Goal: Information Seeking & Learning: Check status

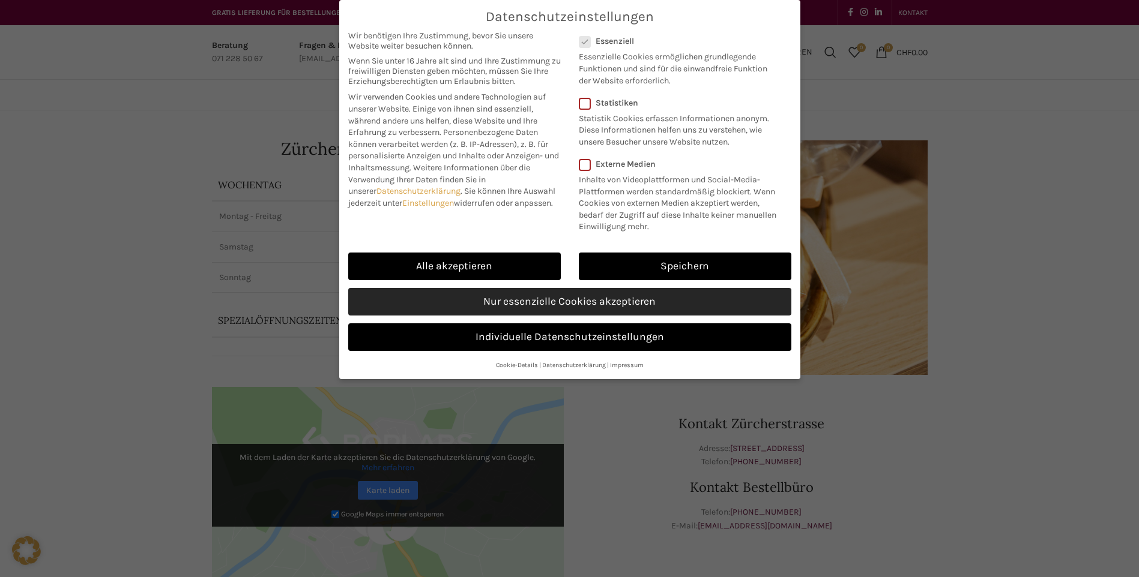
click at [581, 295] on link "Nur essenzielle Cookies akzeptieren" at bounding box center [569, 302] width 443 height 28
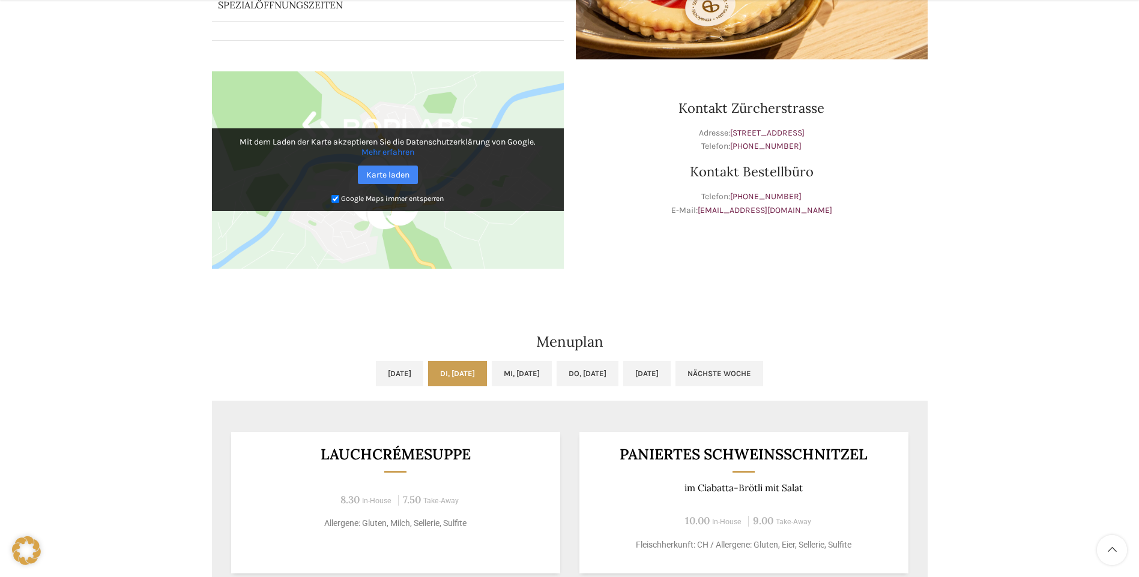
scroll to position [360, 0]
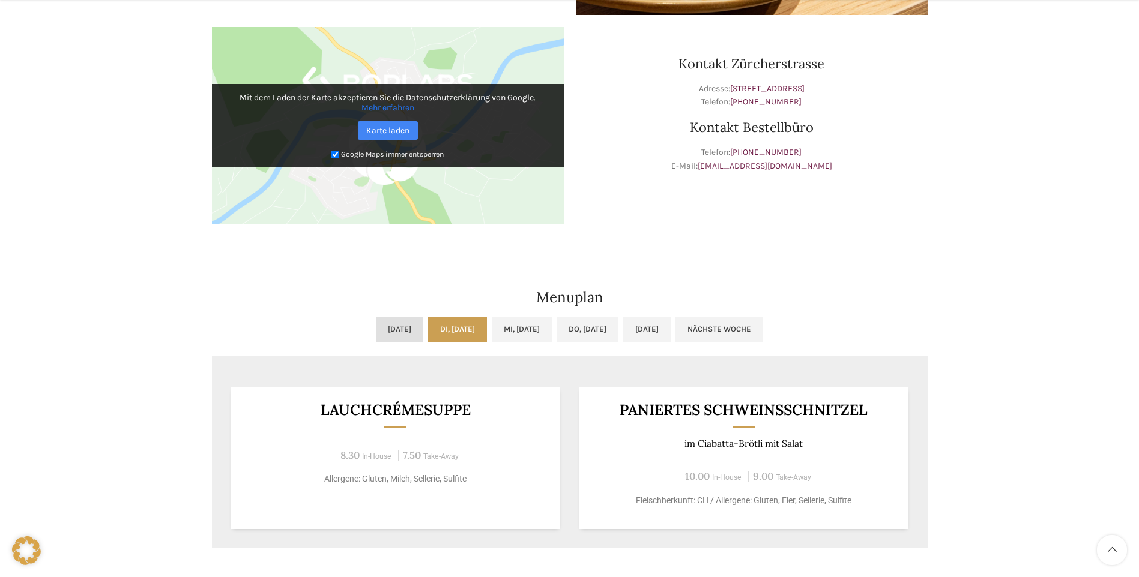
click at [376, 336] on link "[DATE]" at bounding box center [399, 329] width 47 height 25
click at [462, 329] on link "Di, [DATE]" at bounding box center [457, 329] width 59 height 25
click at [528, 328] on link "Mi, [DATE]" at bounding box center [522, 329] width 60 height 25
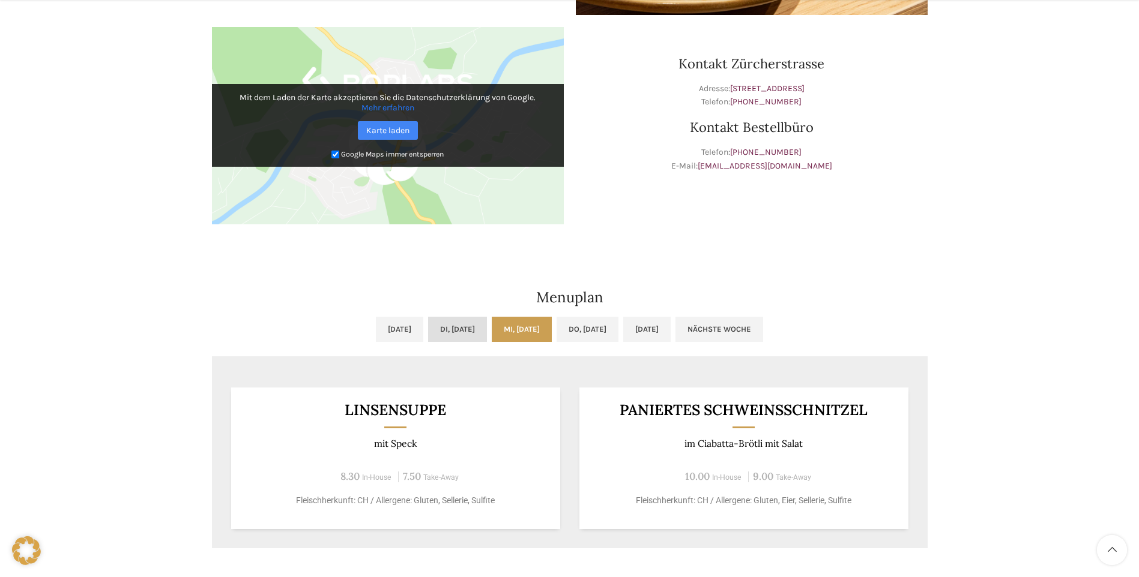
click at [460, 327] on link "Di, [DATE]" at bounding box center [457, 329] width 59 height 25
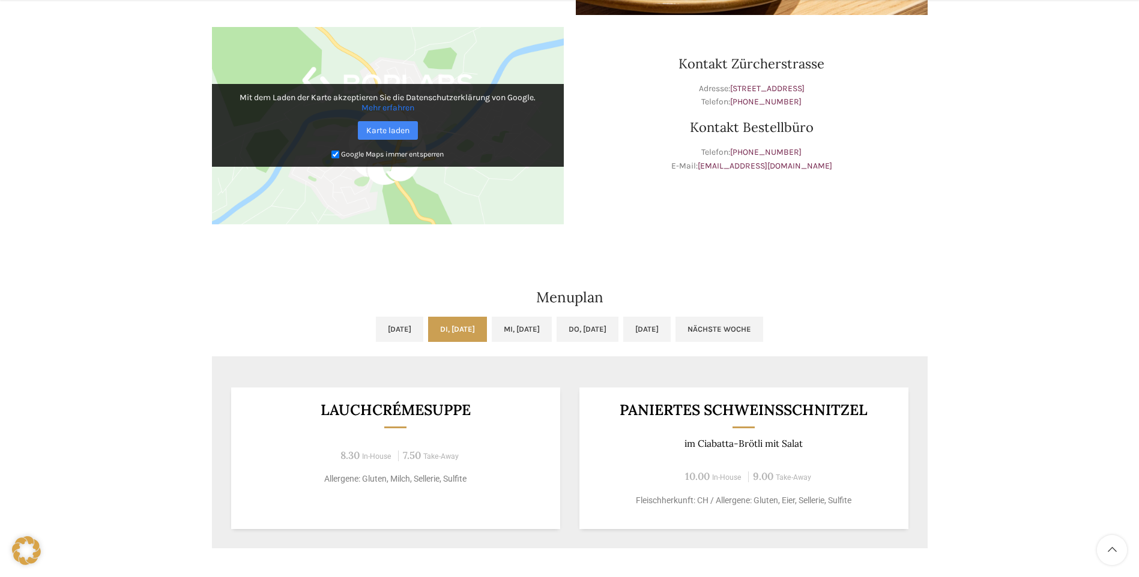
click at [428, 332] on link "Di, [DATE]" at bounding box center [457, 329] width 59 height 25
click at [590, 334] on link "Do, [DATE]" at bounding box center [587, 329] width 62 height 25
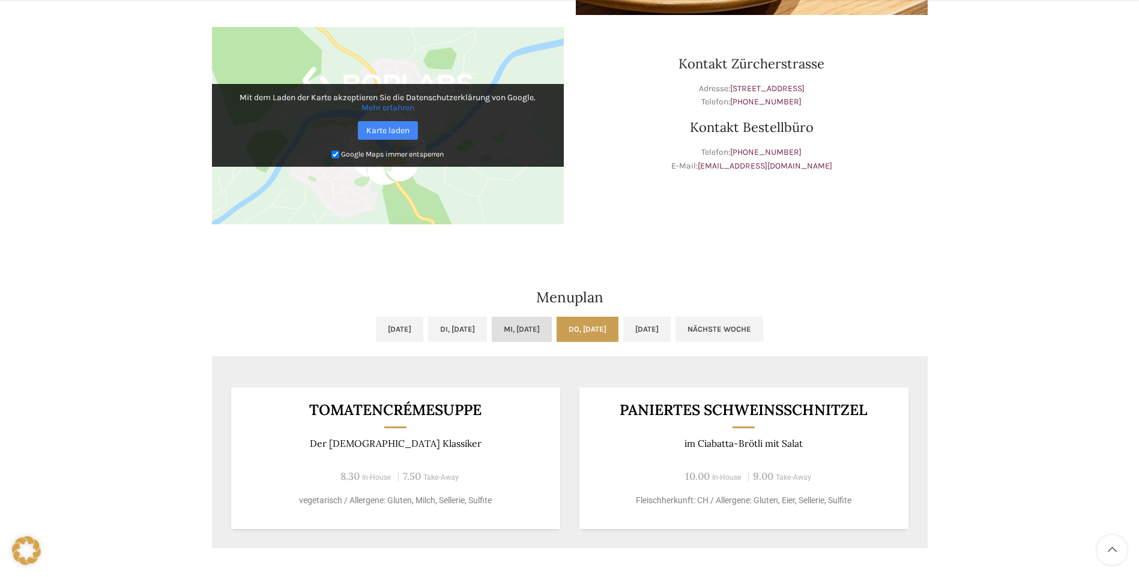
click at [498, 334] on link "Mi, [DATE]" at bounding box center [522, 329] width 60 height 25
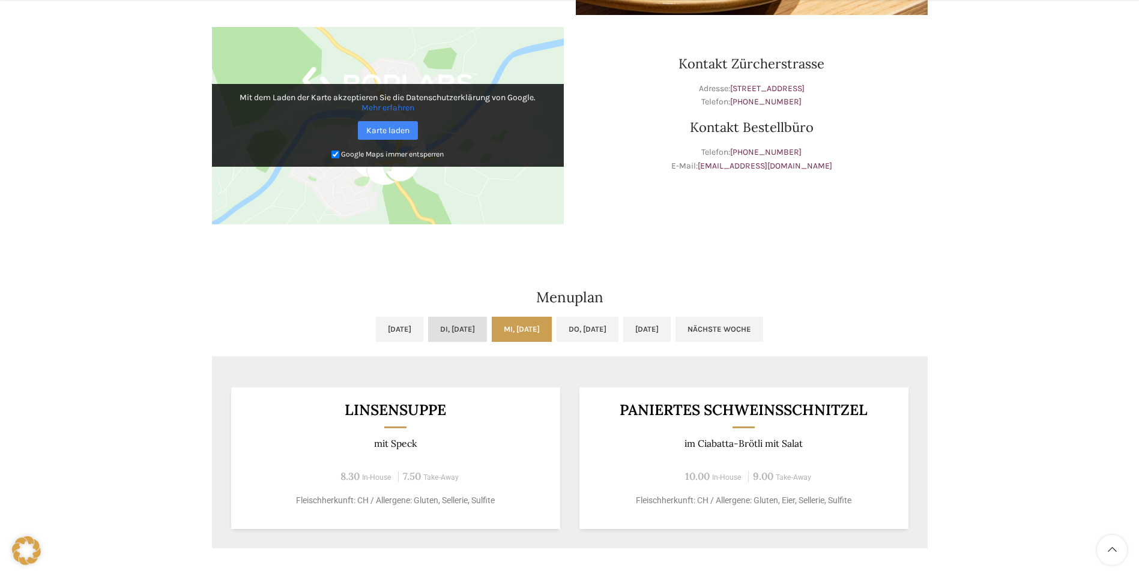
click at [435, 340] on link "Di, [DATE]" at bounding box center [457, 329] width 59 height 25
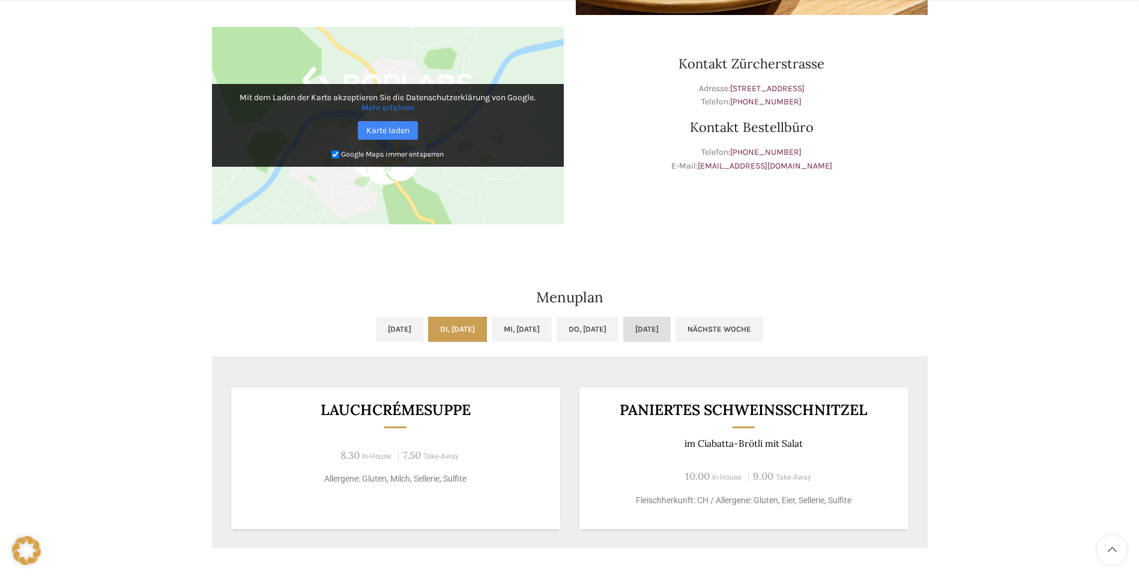
click at [671, 327] on link "[DATE]" at bounding box center [646, 329] width 47 height 25
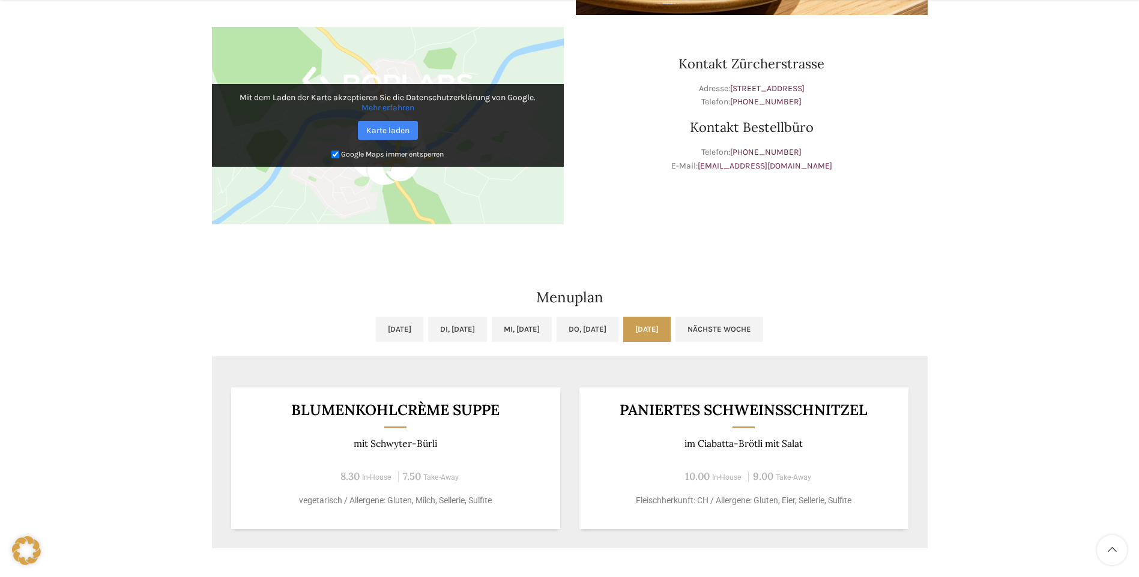
click at [763, 332] on link "Nächste Woche" at bounding box center [719, 329] width 88 height 25
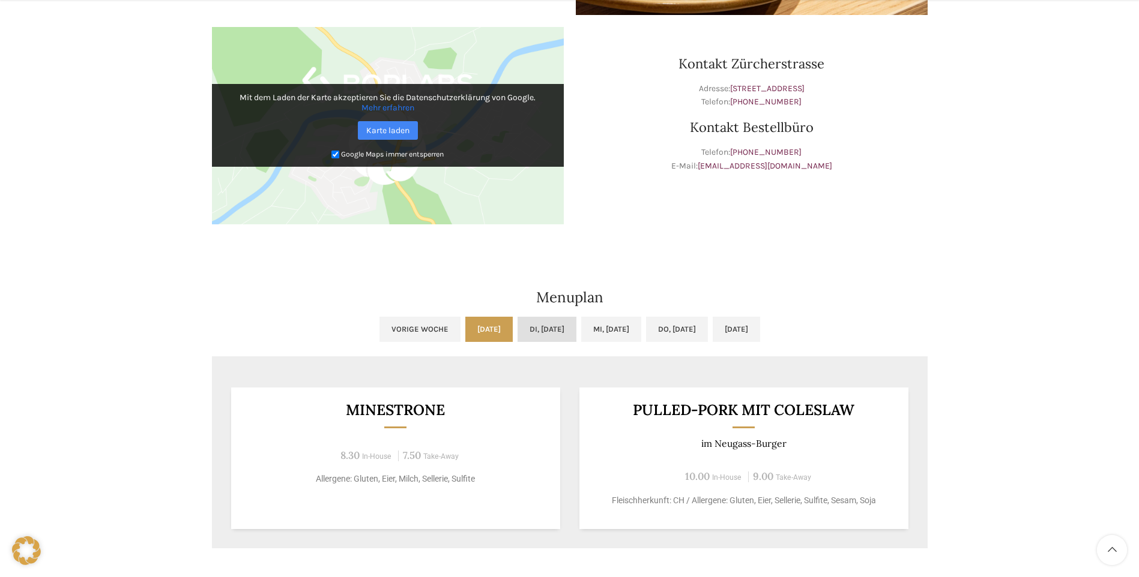
click at [517, 337] on link "Di, [DATE]" at bounding box center [546, 329] width 59 height 25
click at [621, 334] on link "Mi, [DATE]" at bounding box center [611, 329] width 60 height 25
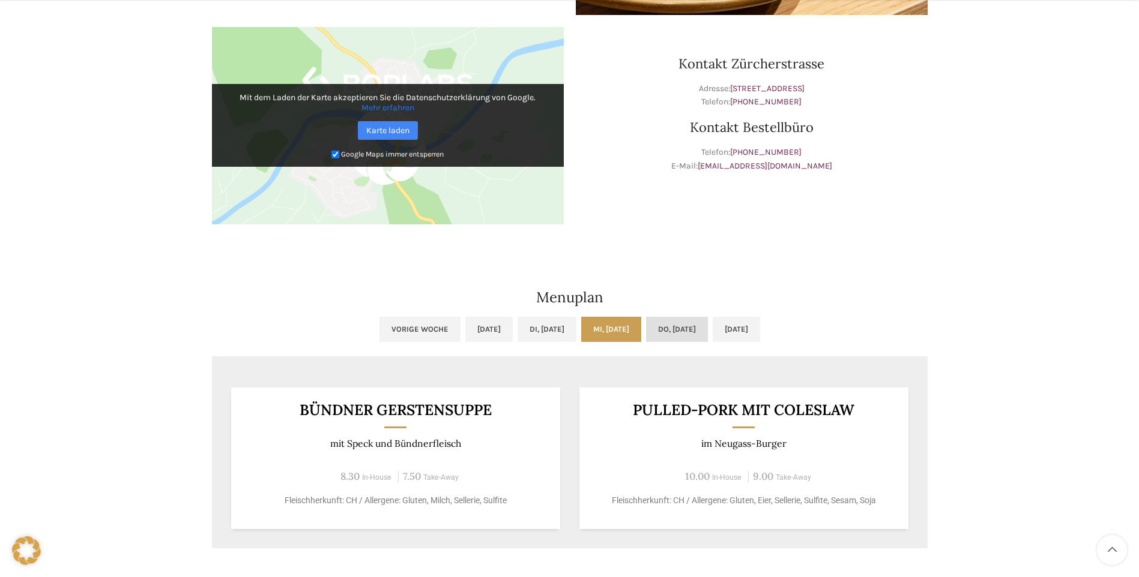
click at [689, 328] on link "Do, [DATE]" at bounding box center [677, 329] width 62 height 25
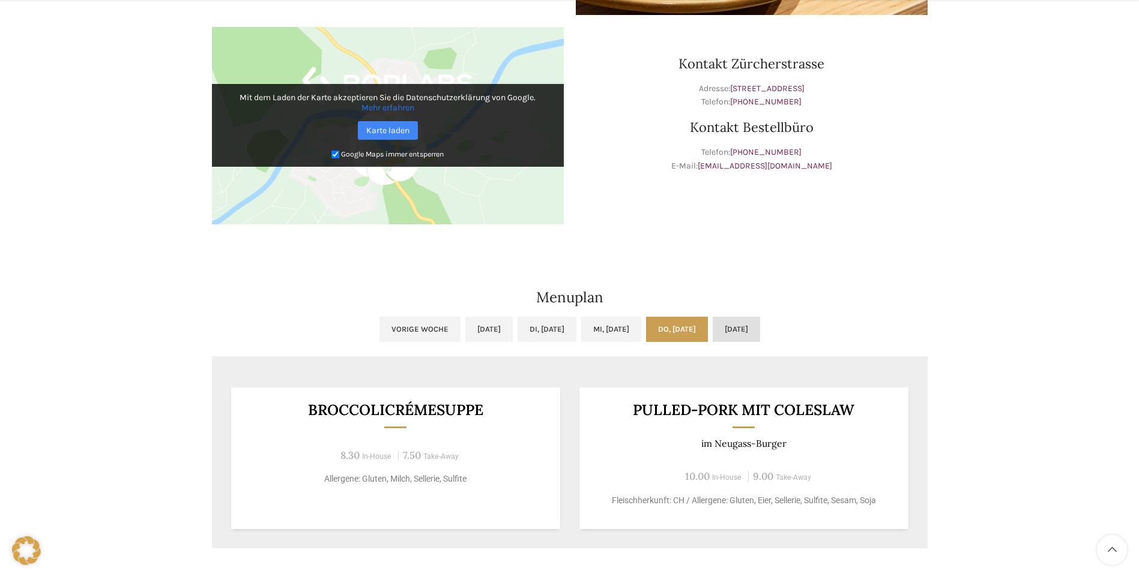
drag, startPoint x: 769, startPoint y: 330, endPoint x: 746, endPoint y: 329, distance: 22.8
click at [760, 330] on link "[DATE]" at bounding box center [736, 329] width 47 height 25
click at [379, 333] on link "Vorige Woche" at bounding box center [419, 329] width 81 height 25
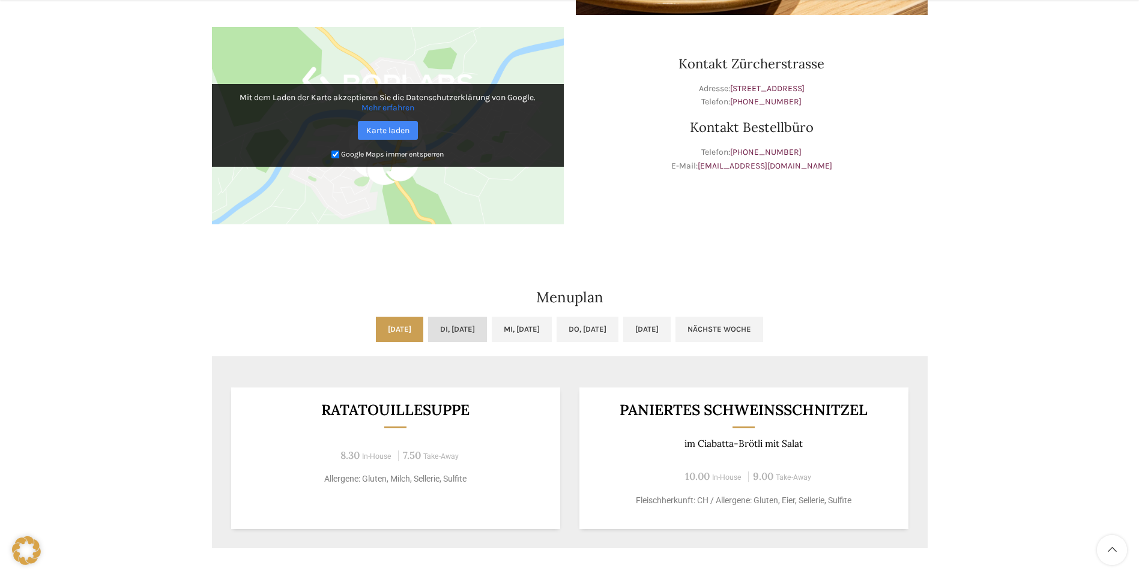
click at [458, 331] on link "Di, [DATE]" at bounding box center [457, 329] width 59 height 25
click at [502, 334] on link "Mi, [DATE]" at bounding box center [522, 329] width 60 height 25
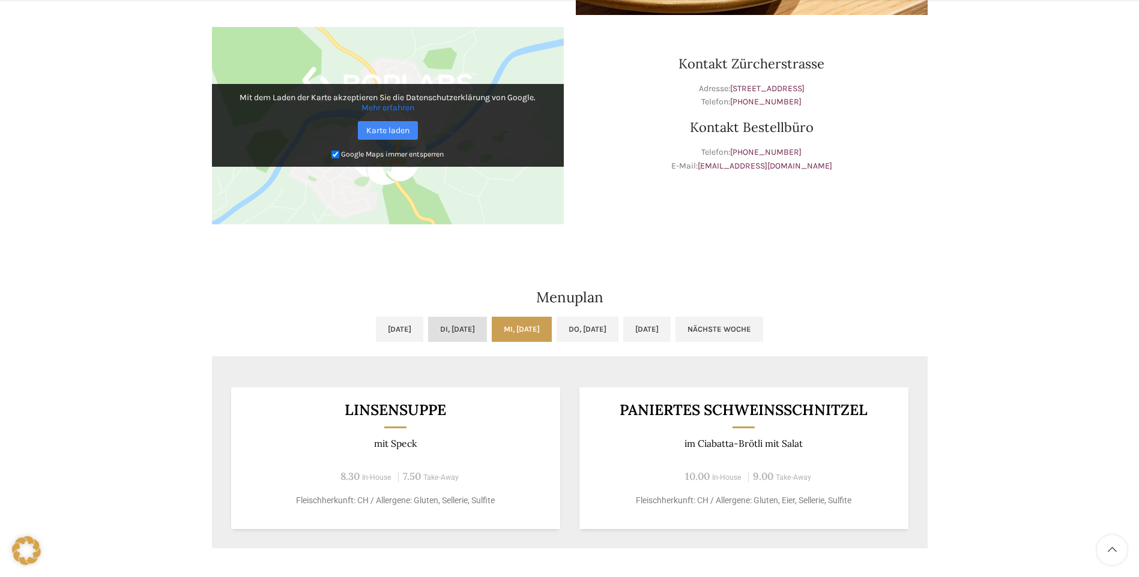
click at [458, 331] on link "Di, [DATE]" at bounding box center [457, 329] width 59 height 25
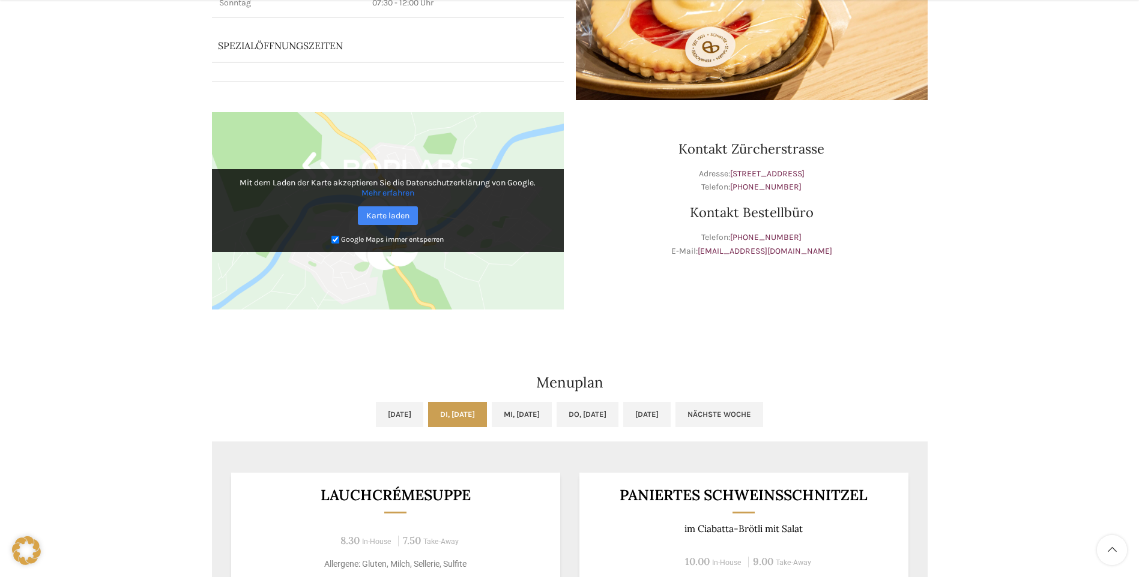
scroll to position [373, 0]
